Goal: Task Accomplishment & Management: Use online tool/utility

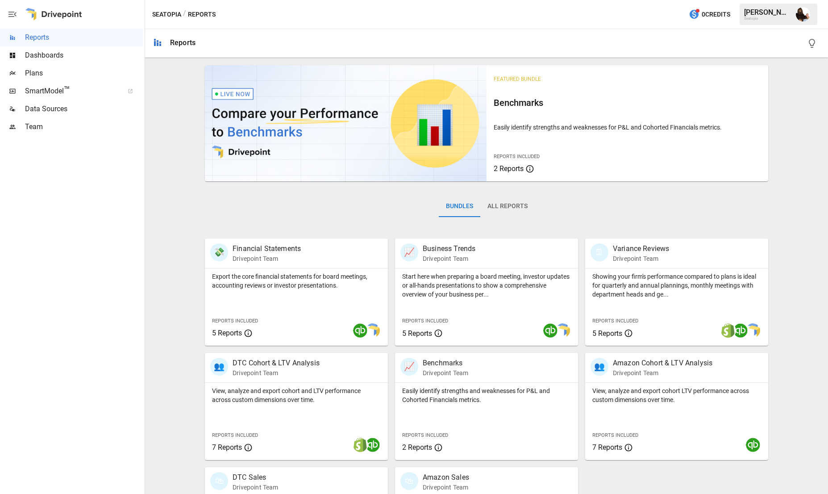
click at [43, 72] on span "Plans" at bounding box center [84, 73] width 118 height 11
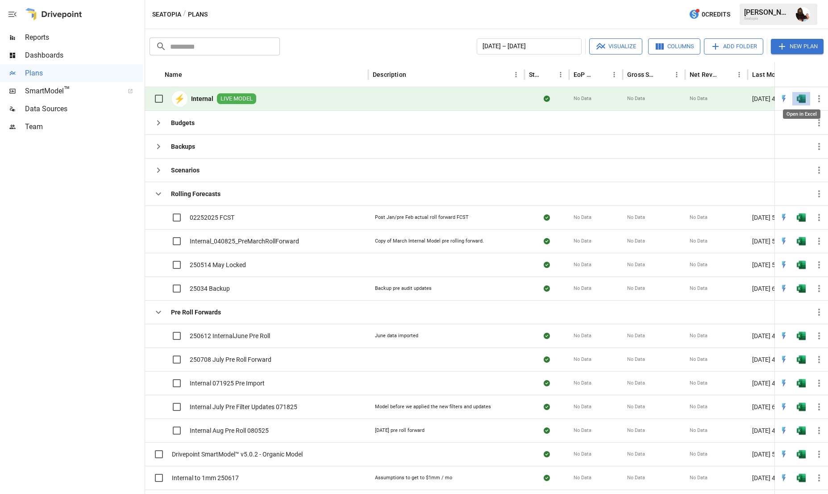
click at [802, 98] on img "Open in Excel" at bounding box center [801, 98] width 9 height 9
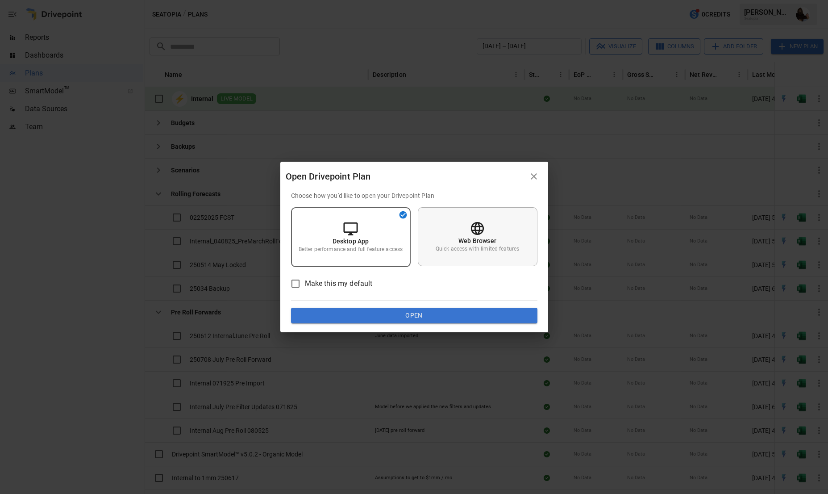
click at [472, 253] on div "Web Browser Quick access with limited features" at bounding box center [478, 236] width 120 height 59
click at [417, 313] on button "Open" at bounding box center [414, 316] width 246 height 16
